Goal: Transaction & Acquisition: Purchase product/service

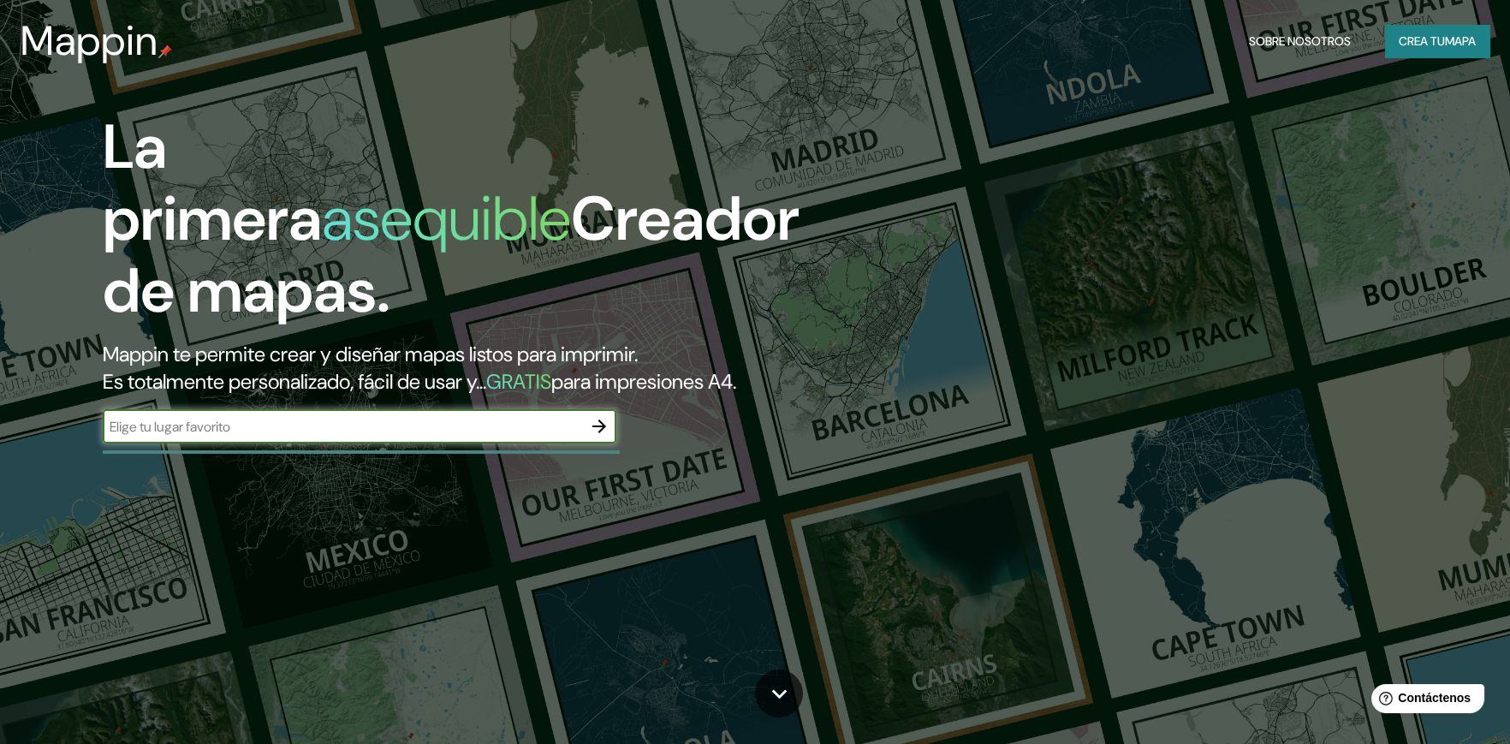
type input "calango lima"
click at [589, 416] on icon "button" at bounding box center [599, 426] width 21 height 21
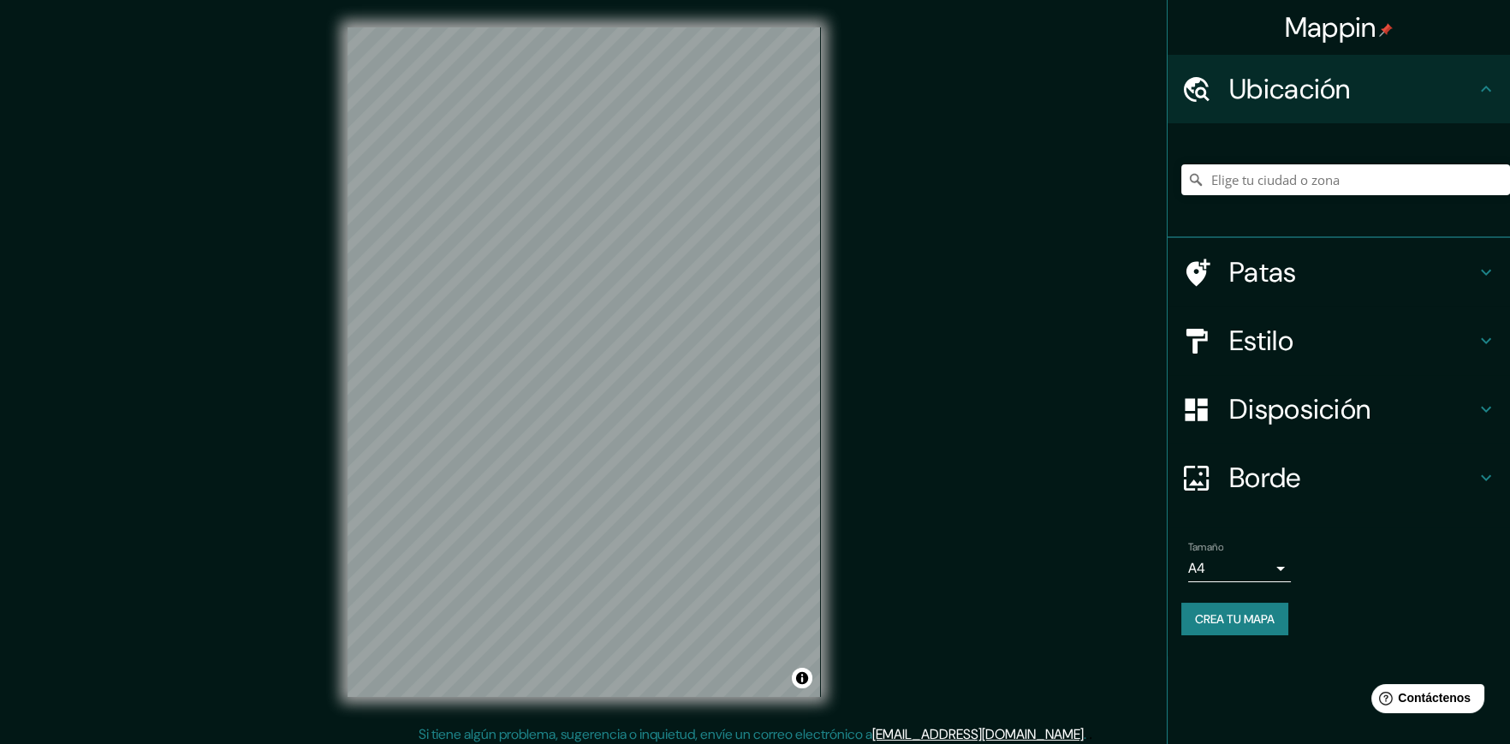
click at [1277, 575] on body "Mappin Ubicación Patas Estilo Disposición Borde Elige un borde. Consejo : puede…" at bounding box center [755, 372] width 1510 height 744
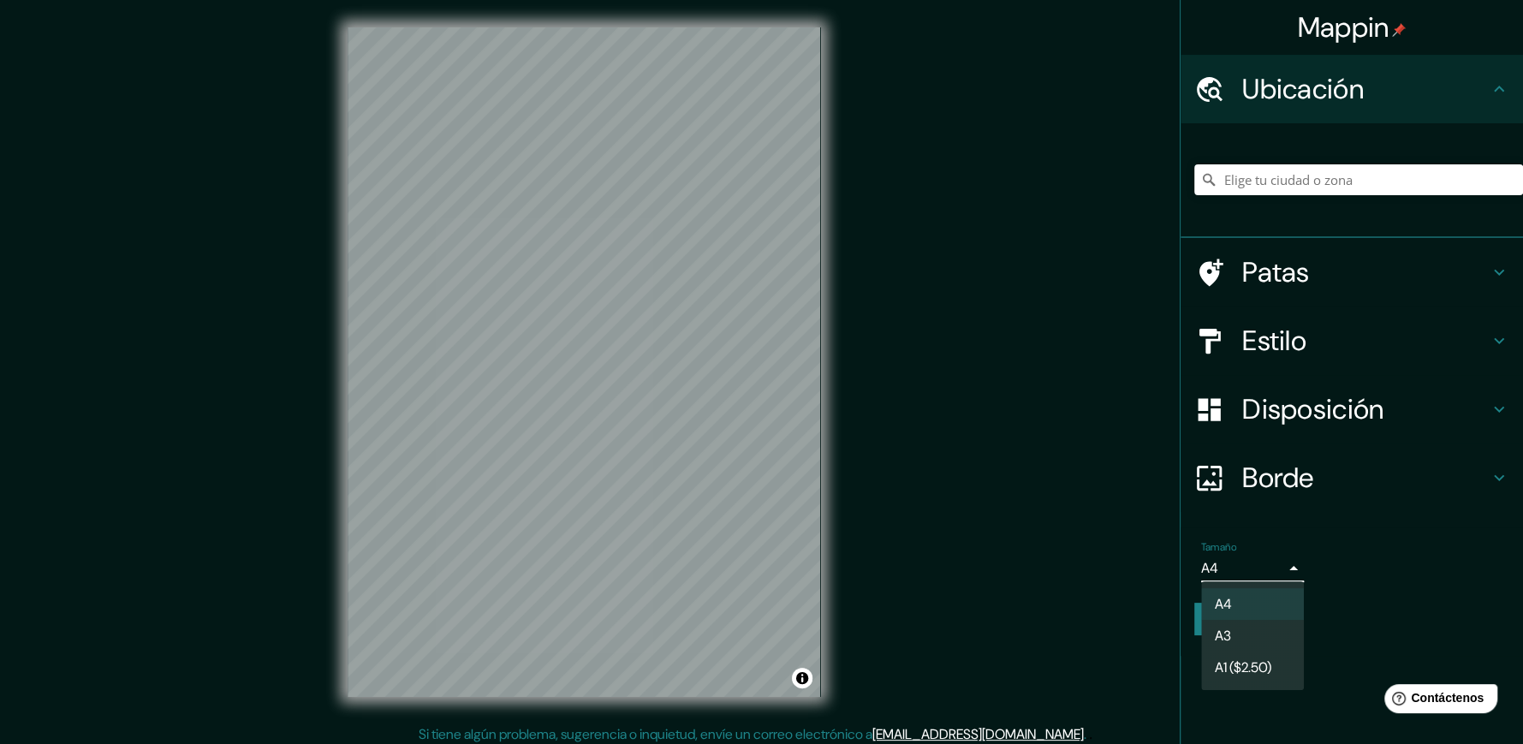
click at [1279, 622] on li "A3" at bounding box center [1252, 636] width 103 height 32
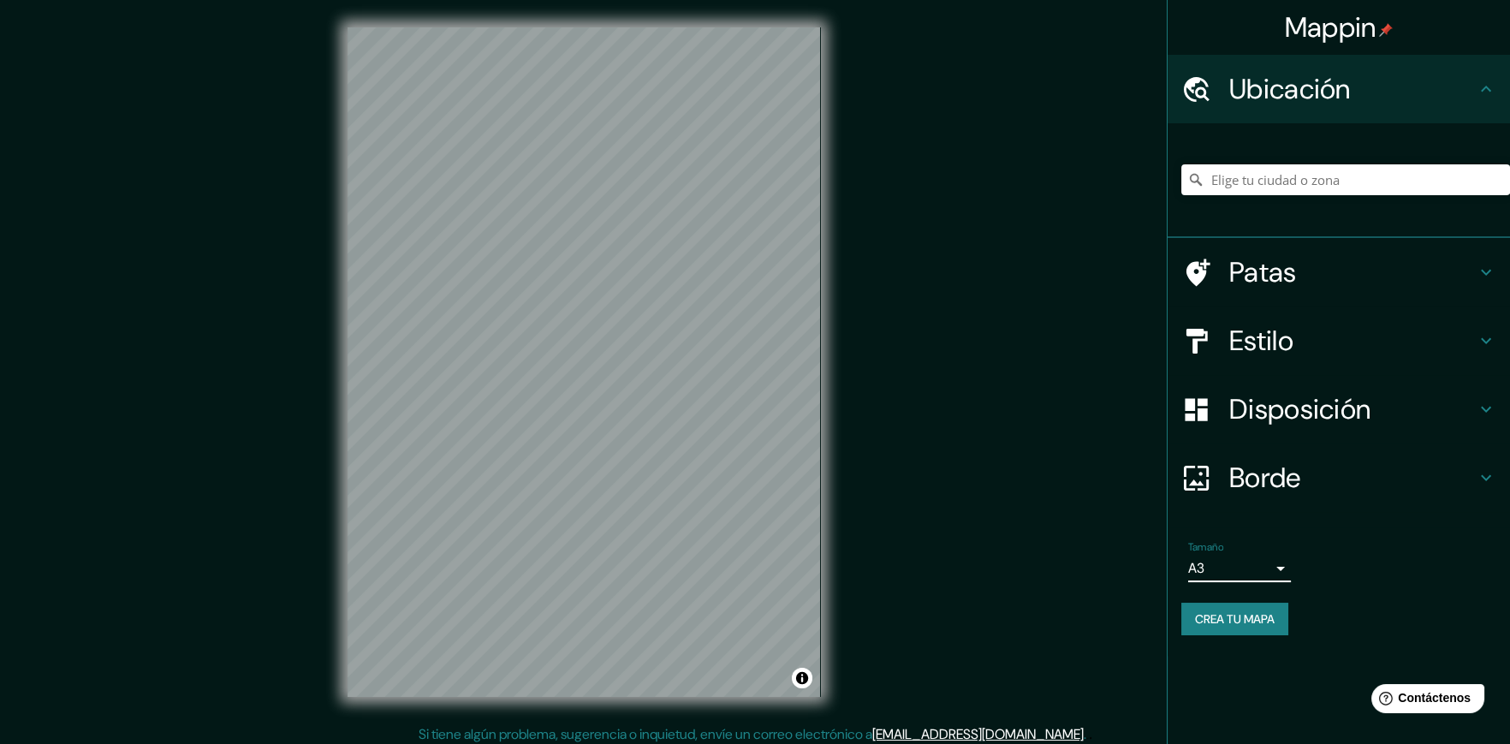
click at [820, 25] on div "© Mapbox © OpenStreetMap Improve this map" at bounding box center [584, 362] width 528 height 724
click at [1487, 339] on icon at bounding box center [1486, 341] width 21 height 21
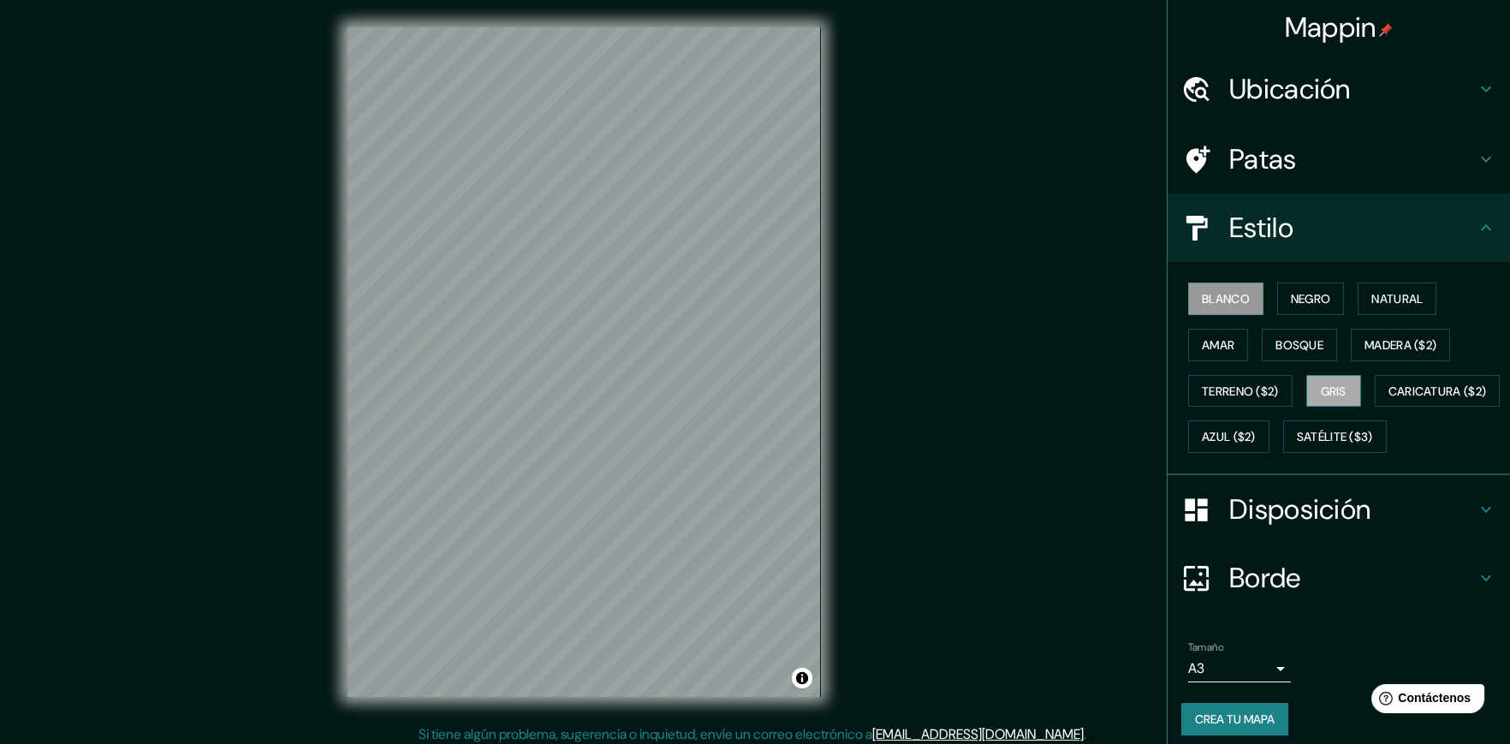
click at [1311, 390] on button "Gris" at bounding box center [1334, 391] width 55 height 33
click at [1298, 291] on font "Negro" at bounding box center [1311, 298] width 40 height 15
click at [1235, 292] on font "Blanco" at bounding box center [1226, 298] width 48 height 15
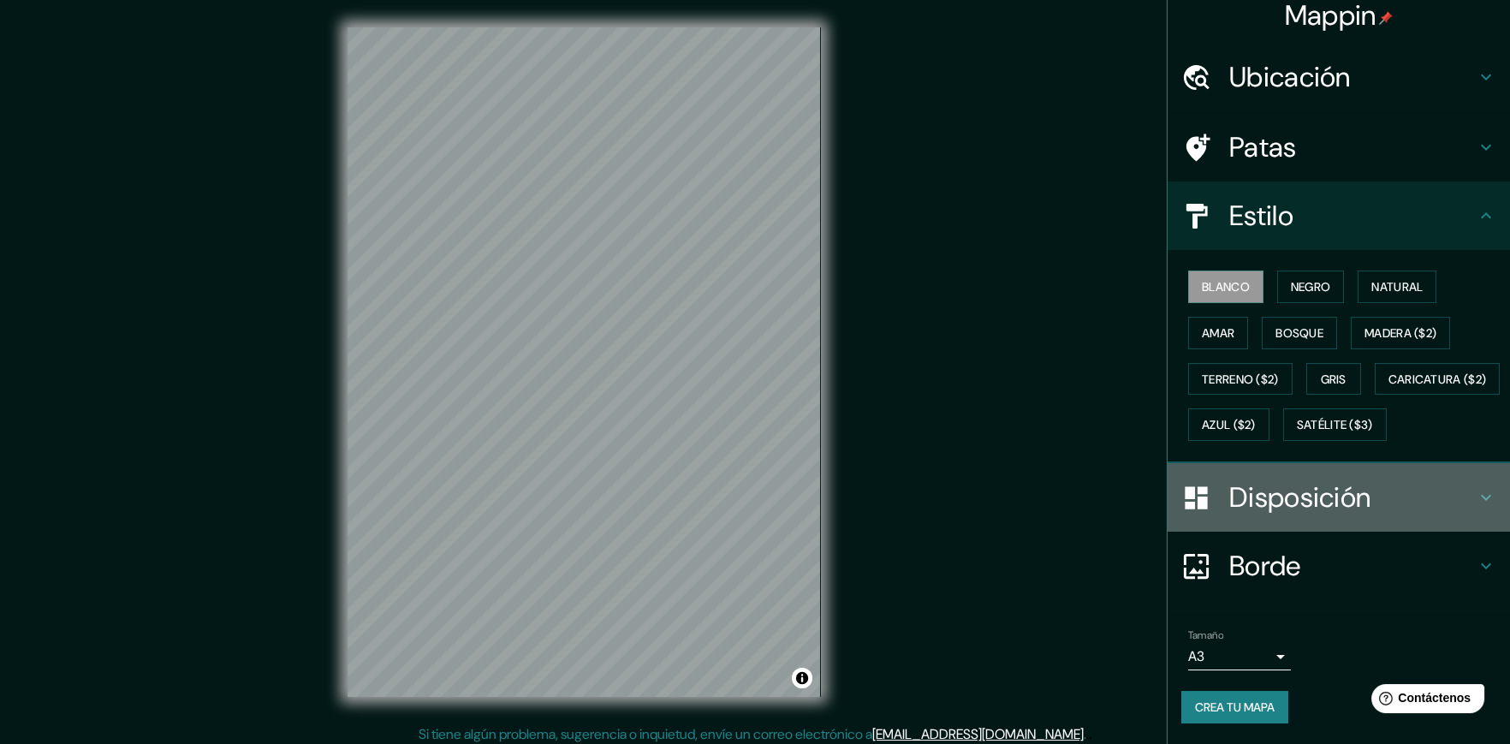
click at [1476, 503] on icon at bounding box center [1486, 497] width 21 height 21
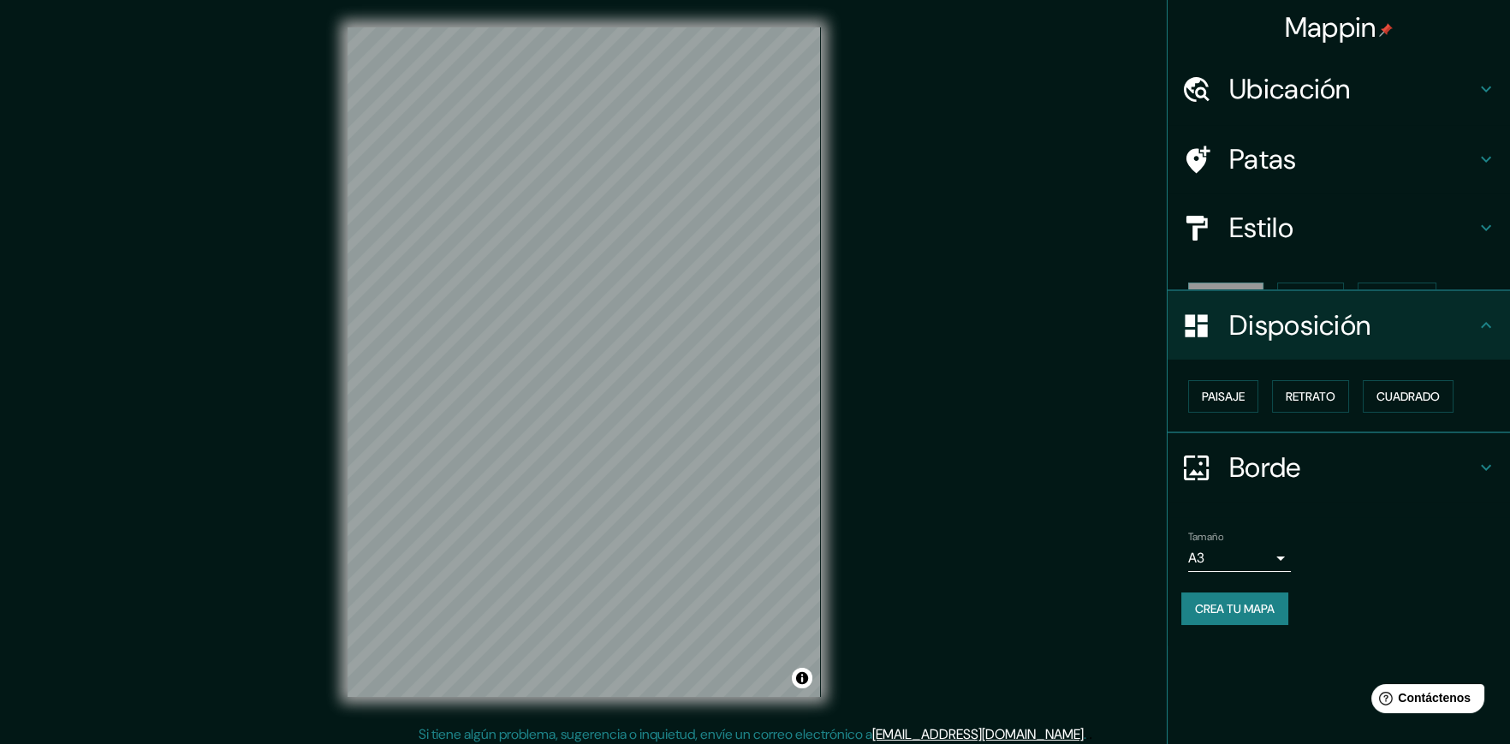
scroll to position [0, 0]
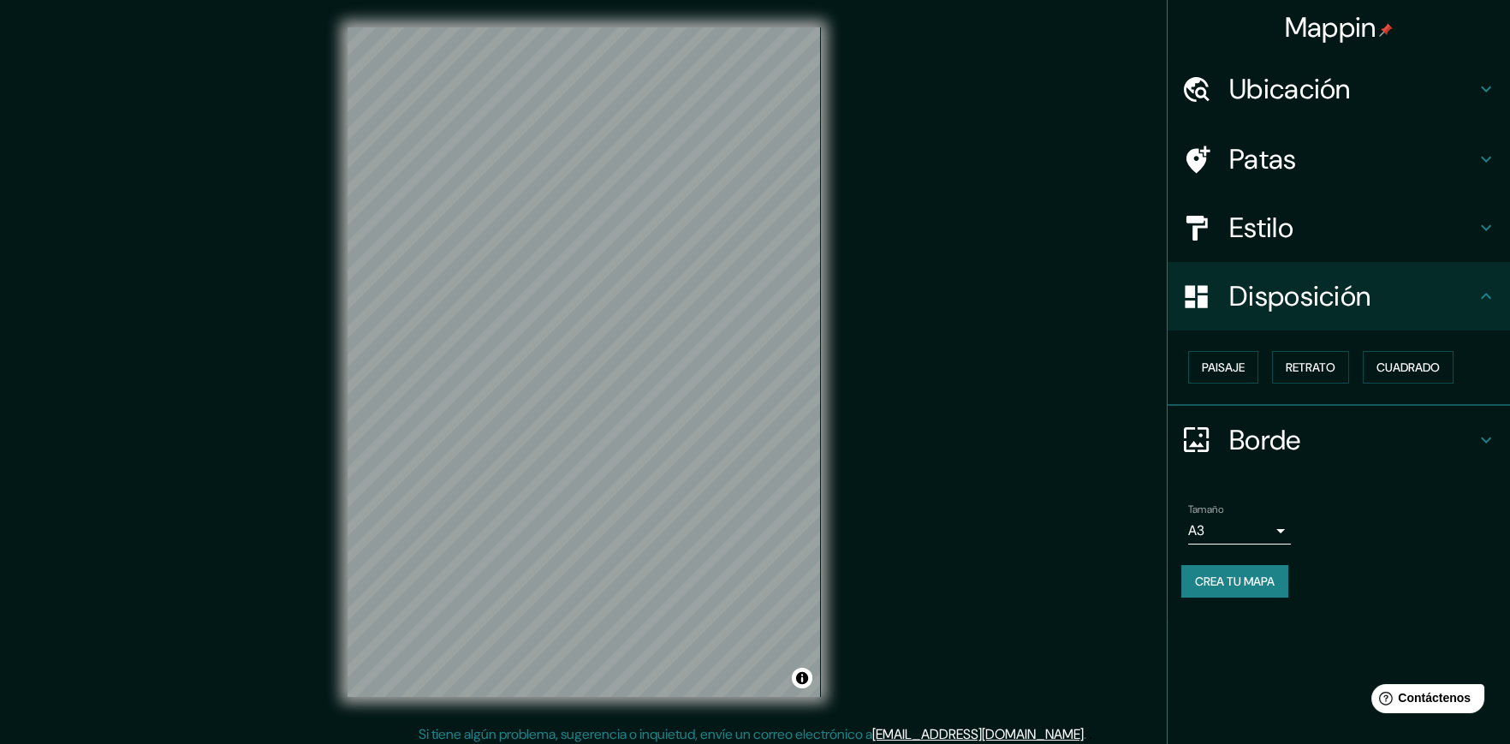
click at [1471, 300] on h4 "Disposición" at bounding box center [1353, 296] width 247 height 34
click at [1468, 443] on h4 "Borde" at bounding box center [1353, 440] width 247 height 34
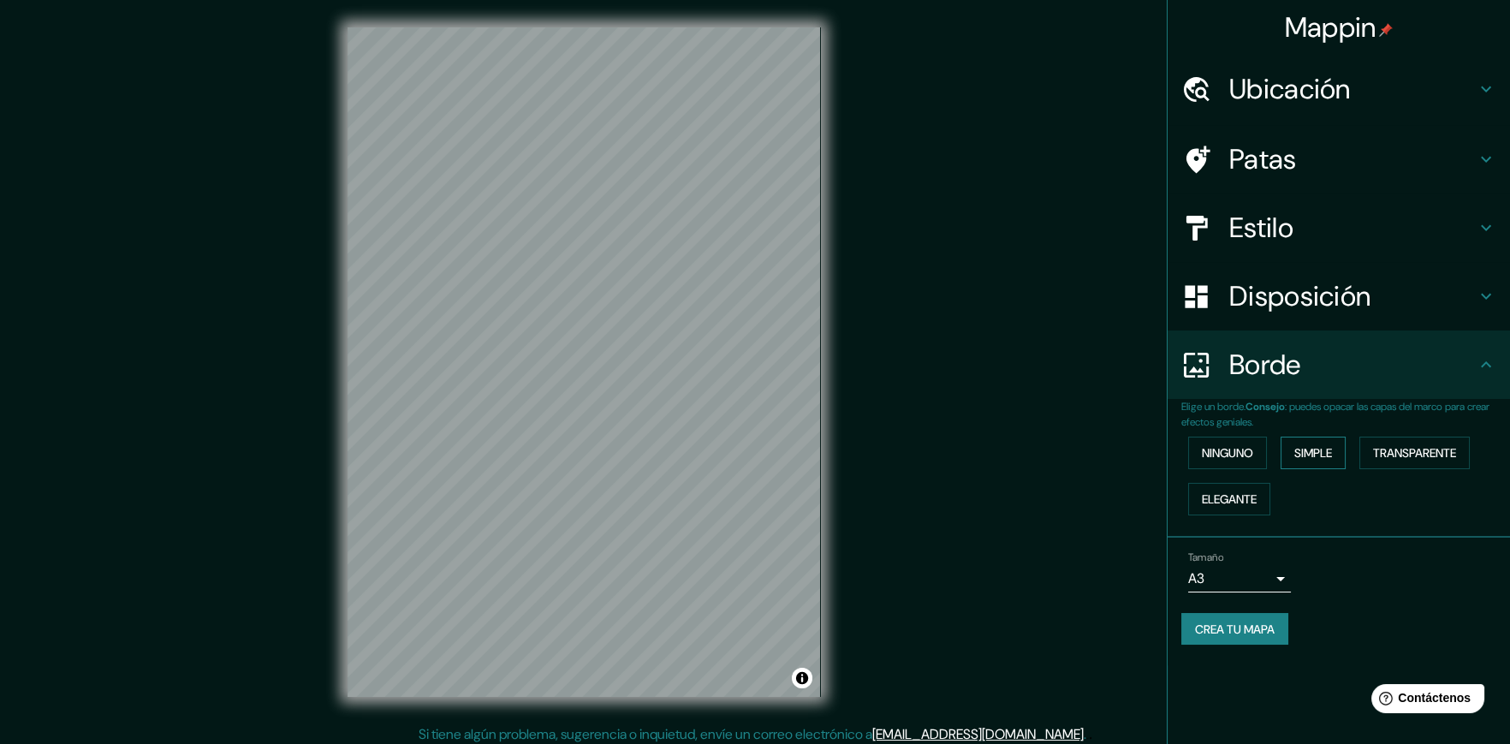
click at [1314, 450] on font "Simple" at bounding box center [1314, 452] width 38 height 15
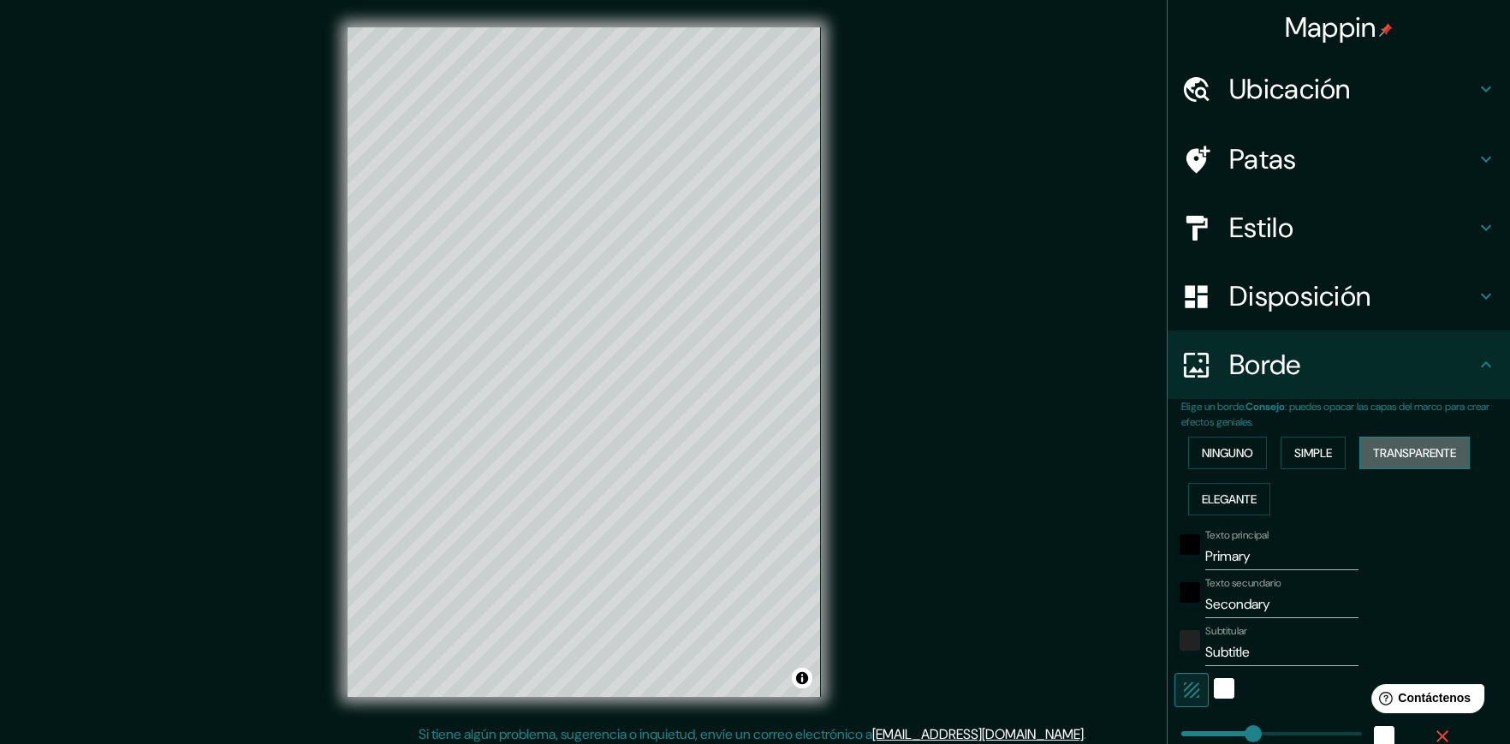
click at [1391, 446] on font "Transparente" at bounding box center [1414, 452] width 83 height 15
click at [1206, 447] on font "Ninguno" at bounding box center [1227, 452] width 51 height 15
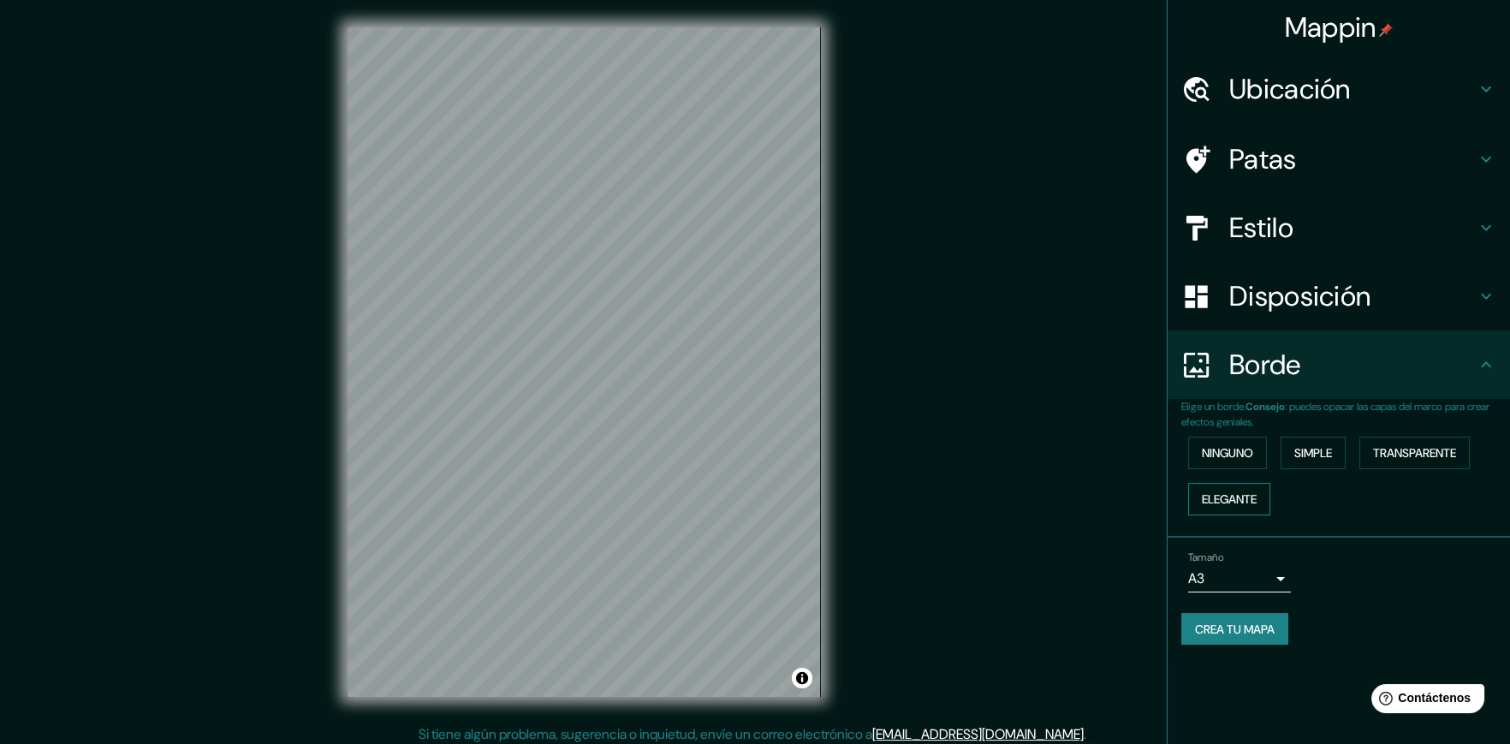
click at [1238, 491] on font "Elegante" at bounding box center [1229, 498] width 55 height 15
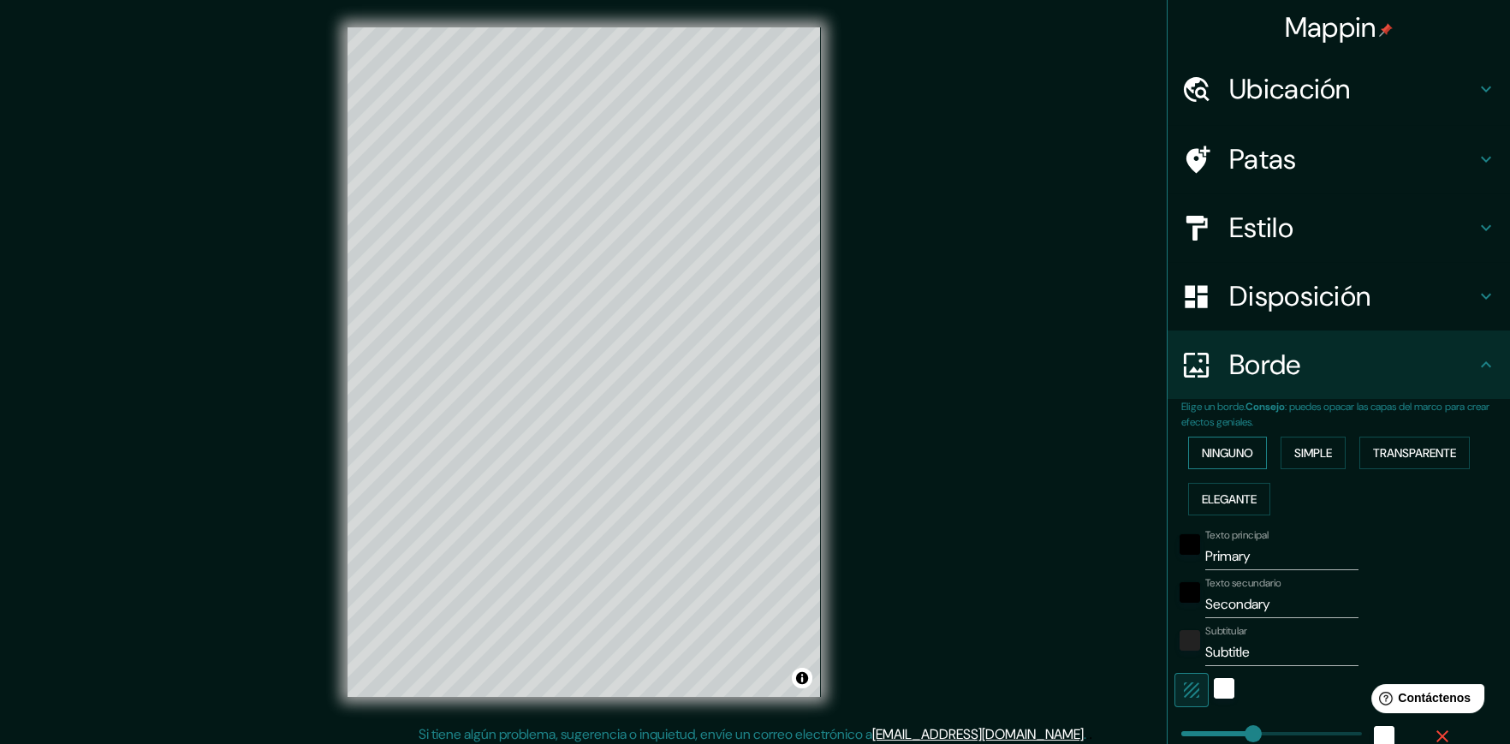
click at [1224, 448] on font "Ninguno" at bounding box center [1227, 452] width 51 height 15
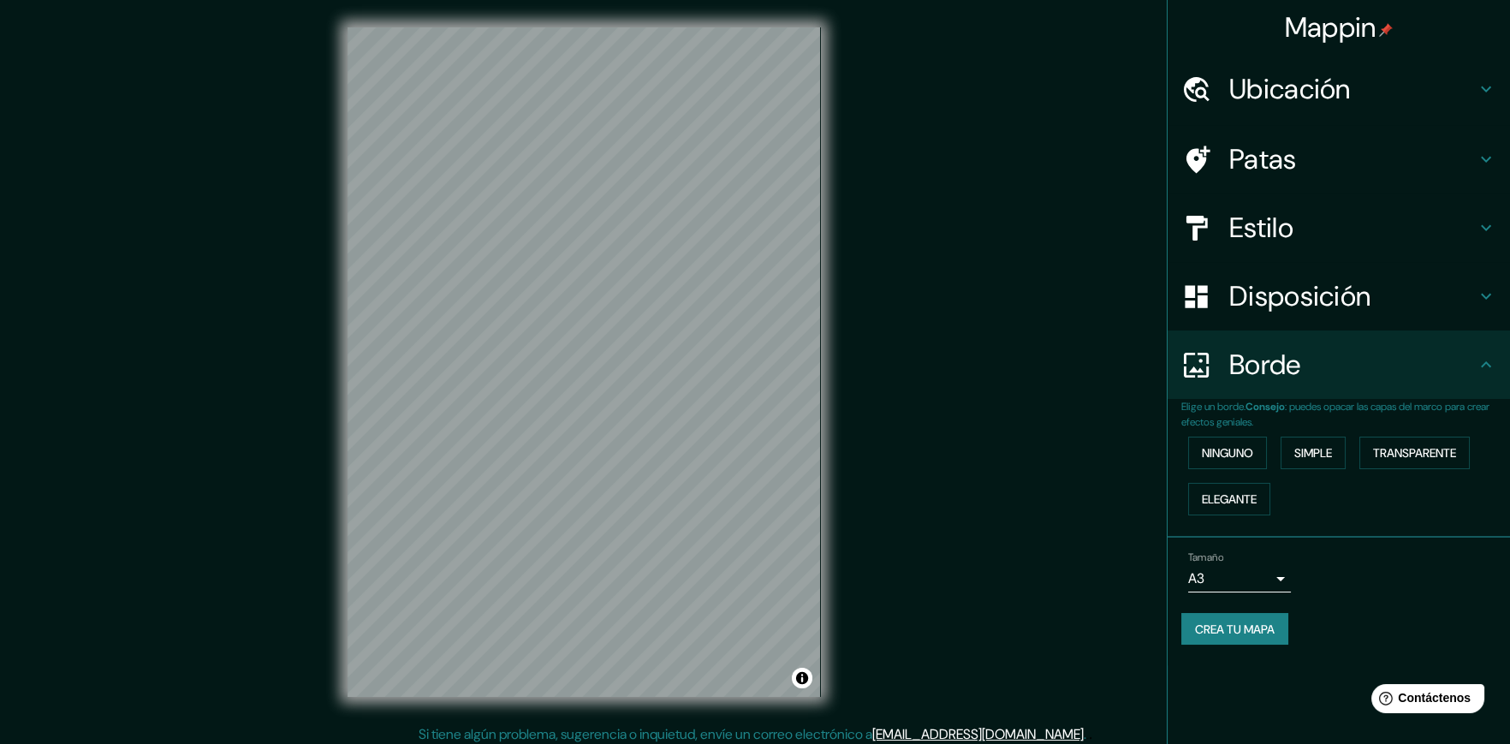
click at [1260, 634] on font "Crea tu mapa" at bounding box center [1235, 629] width 80 height 15
click at [1230, 630] on font "Crea tu mapa" at bounding box center [1235, 629] width 80 height 15
click at [589, 352] on div at bounding box center [590, 352] width 14 height 14
click at [1268, 581] on body "Mappin Ubicación Patas Estilo Disposición Borde Elige un borde. Consejo : puede…" at bounding box center [755, 372] width 1510 height 744
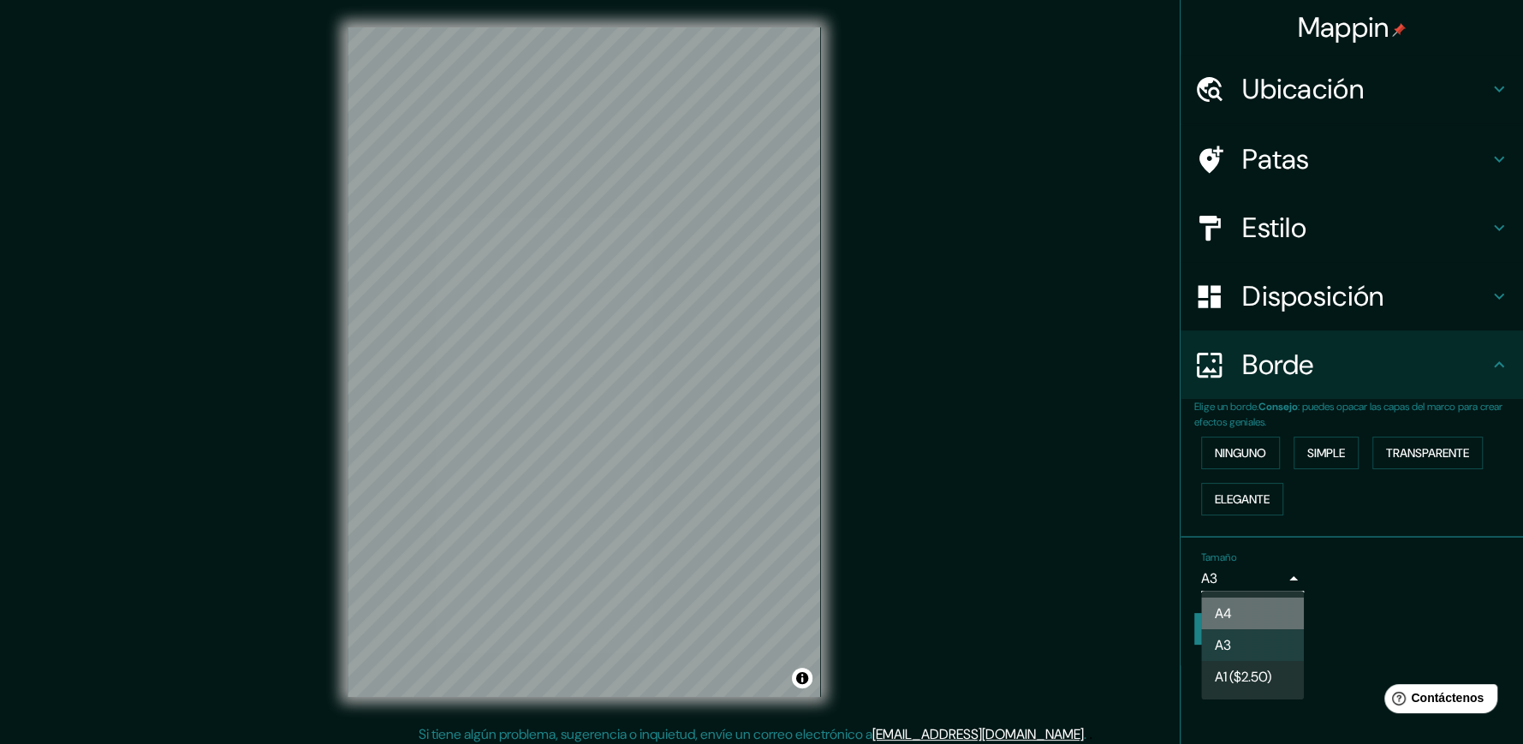
click at [1263, 615] on li "A4" at bounding box center [1252, 614] width 103 height 32
type input "single"
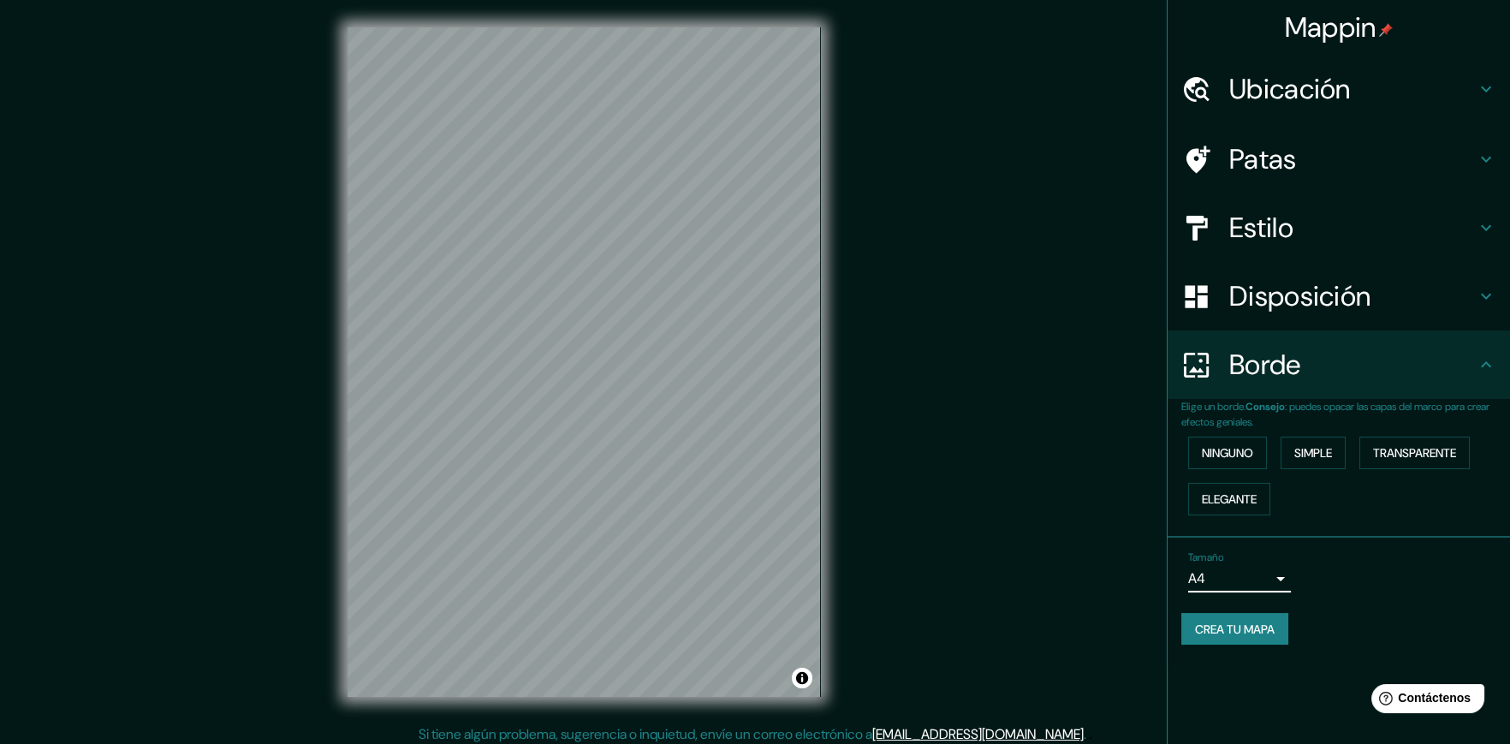
click at [1258, 622] on font "Crea tu mapa" at bounding box center [1235, 629] width 80 height 15
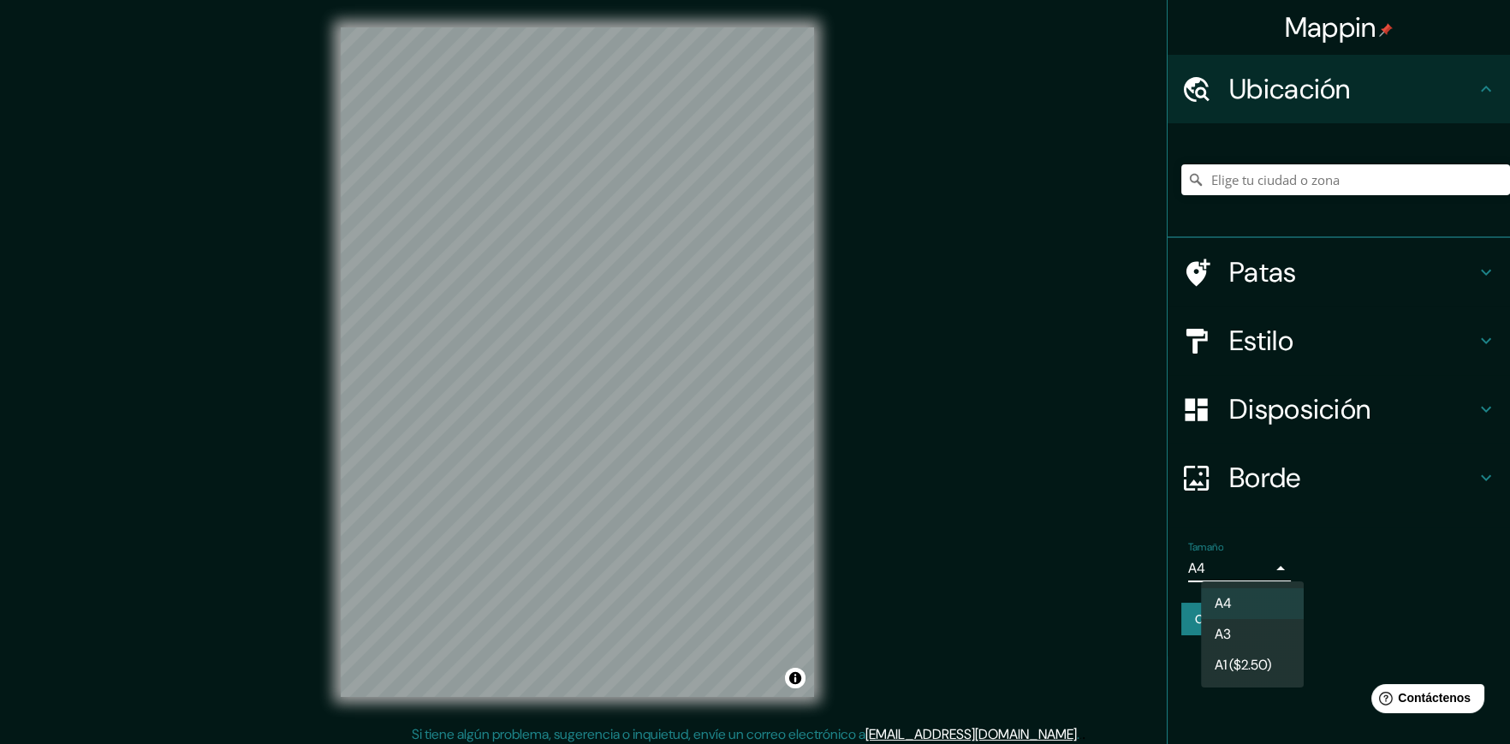
click at [1254, 567] on body "Mappin Ubicación Patas Estilo Disposición Borde Elige un borde. Consejo : puede…" at bounding box center [755, 372] width 1510 height 744
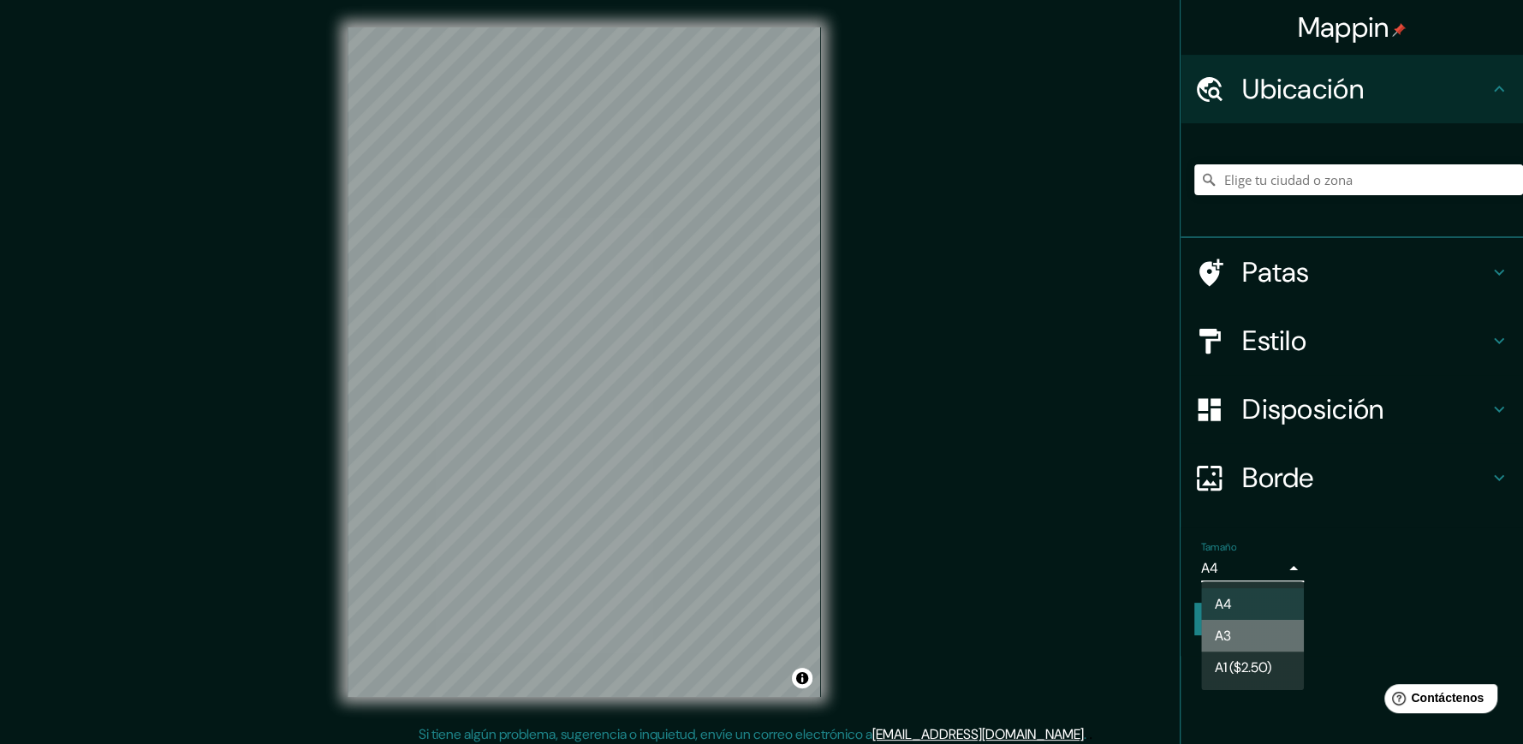
click at [1254, 627] on li "A3" at bounding box center [1252, 636] width 103 height 32
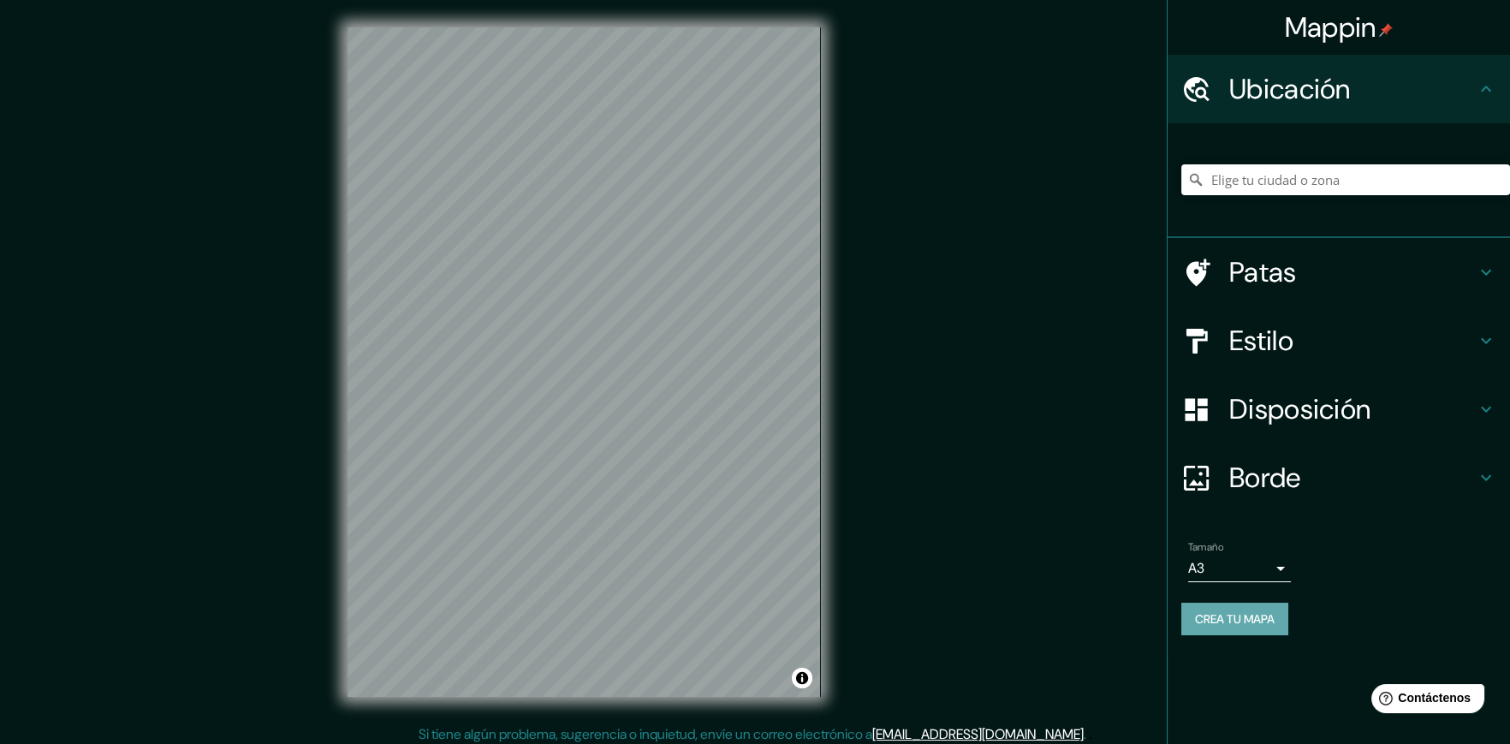
click at [1252, 620] on font "Crea tu mapa" at bounding box center [1235, 618] width 80 height 15
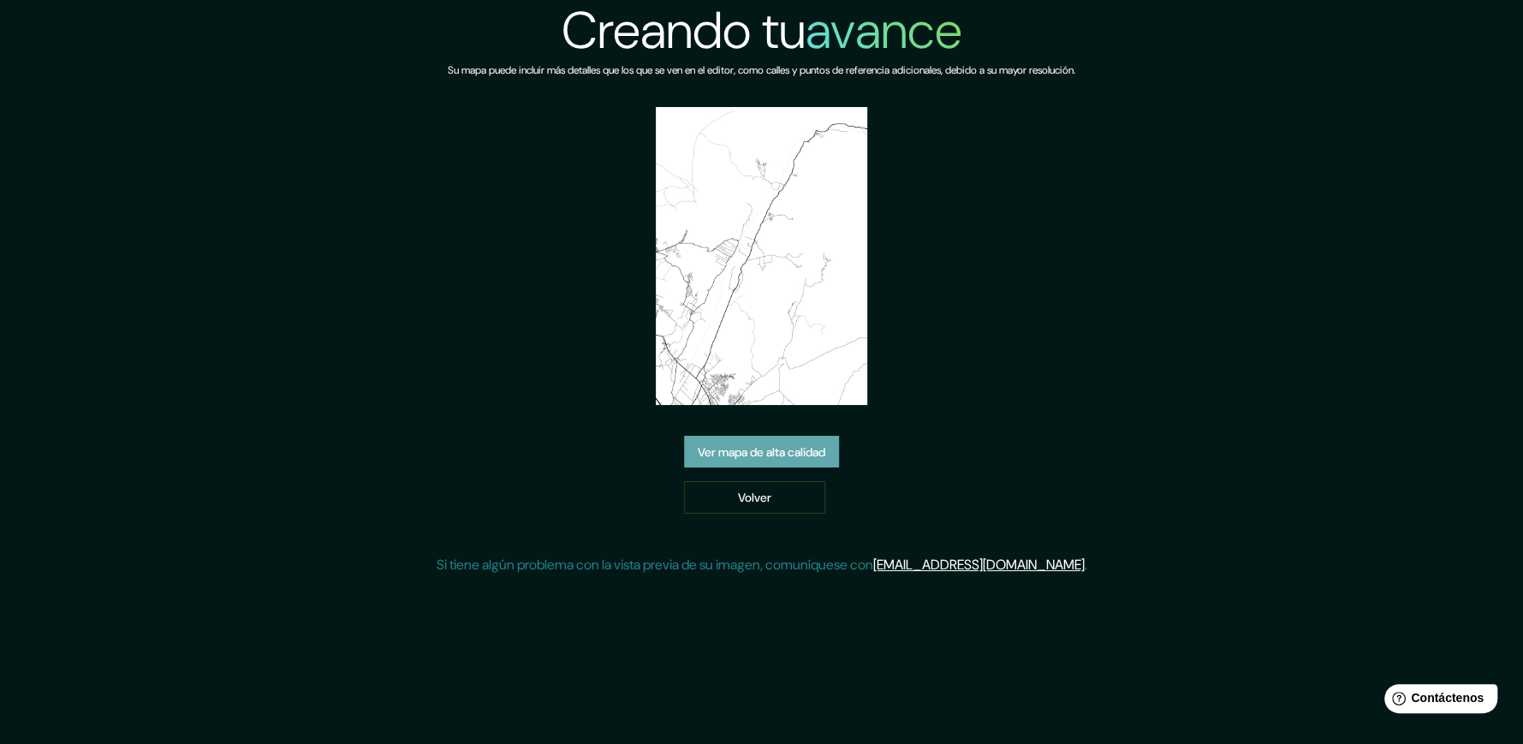
click at [771, 461] on font "Ver mapa de alta calidad" at bounding box center [762, 452] width 128 height 22
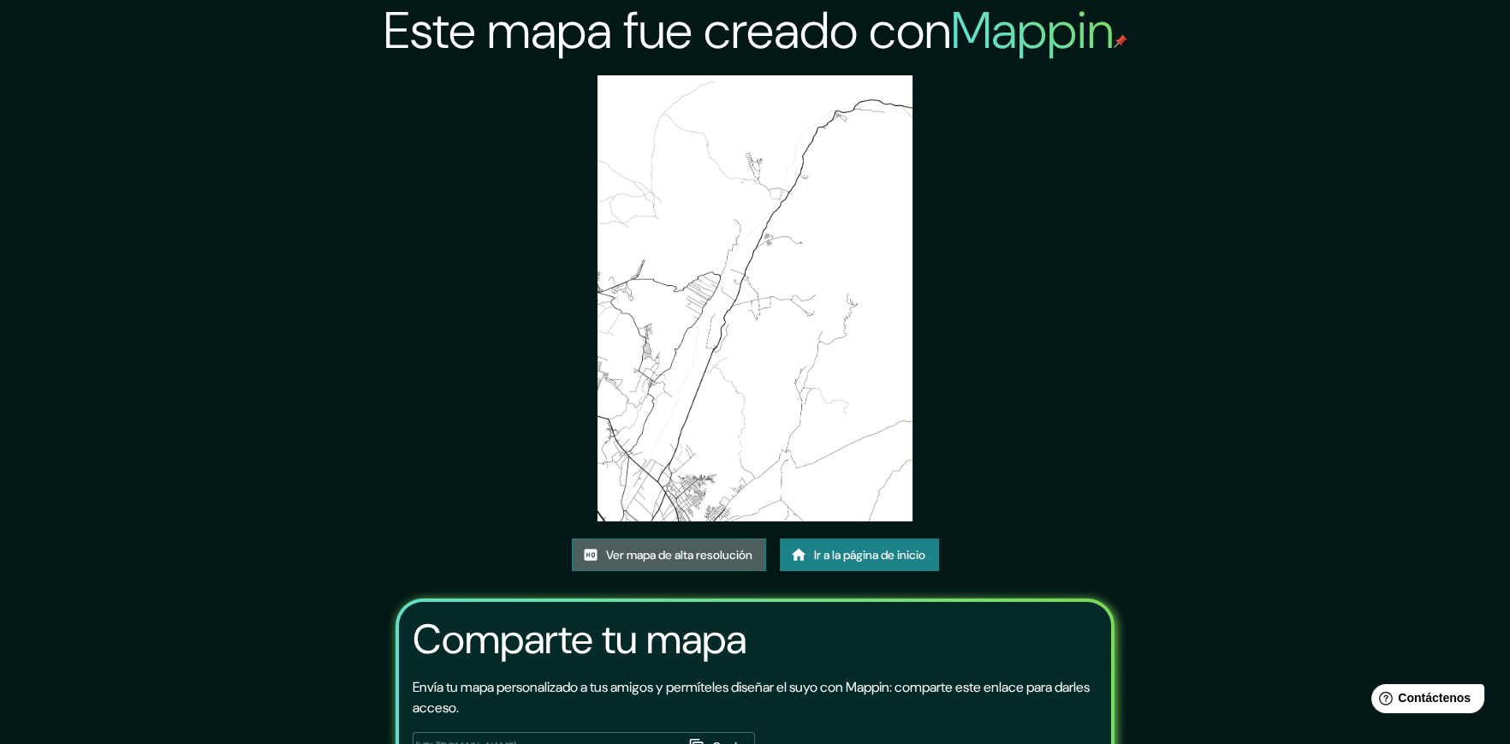
click at [621, 554] on font "Ver mapa de alta resolución" at bounding box center [679, 555] width 146 height 15
